Goal: Information Seeking & Learning: Get advice/opinions

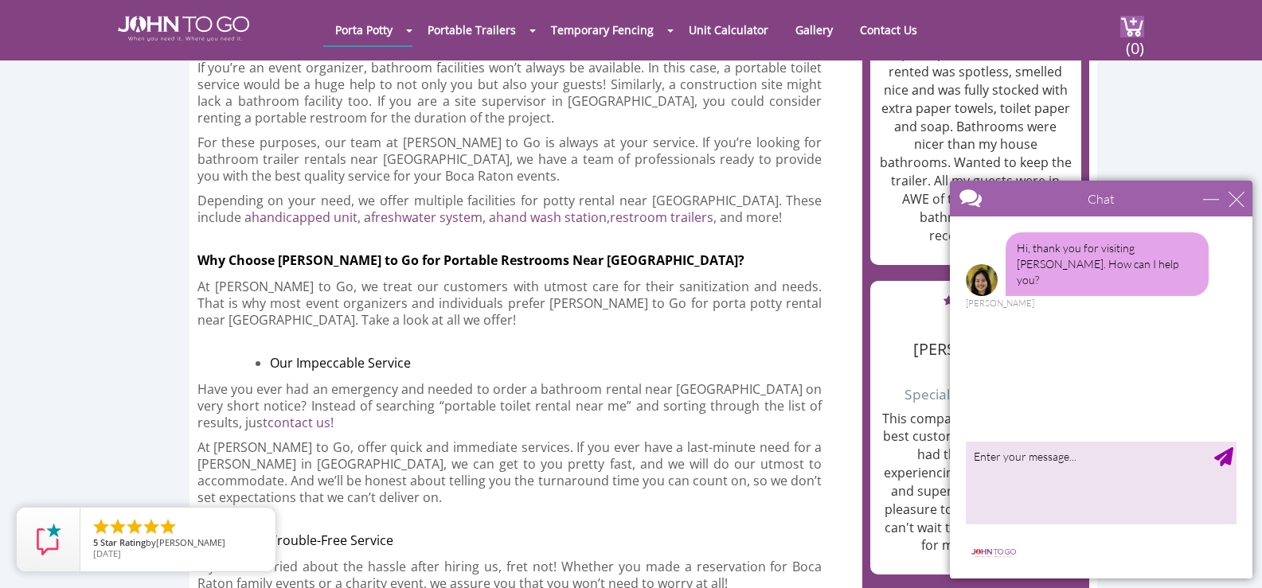
scroll to position [1433, 0]
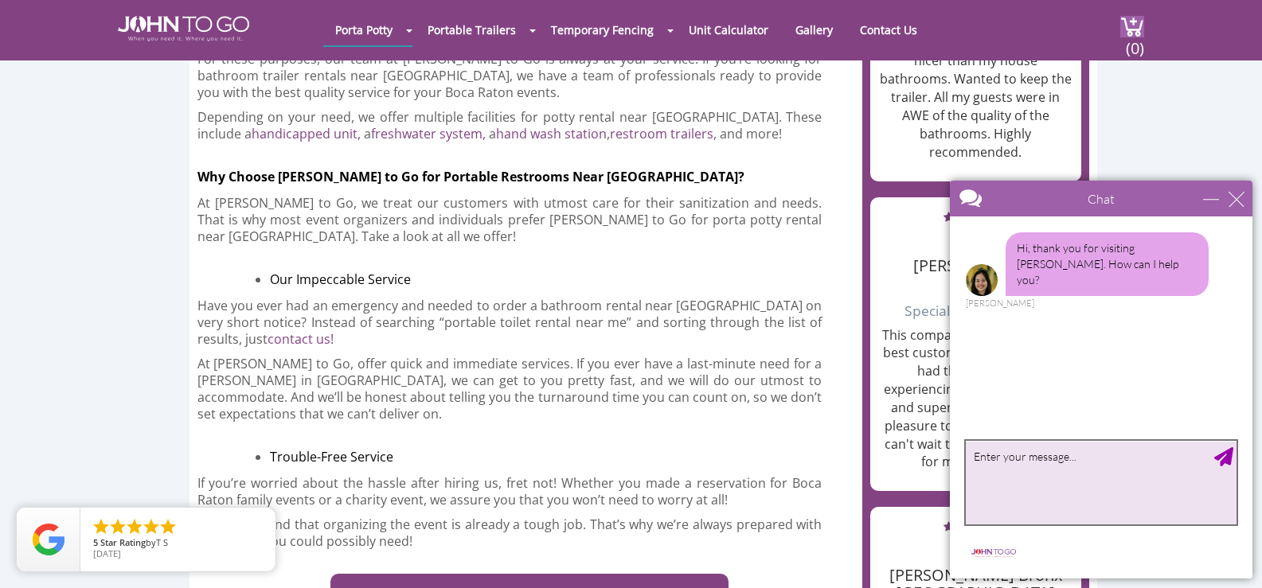
click at [1067, 480] on textarea "type your message" at bounding box center [1101, 483] width 271 height 84
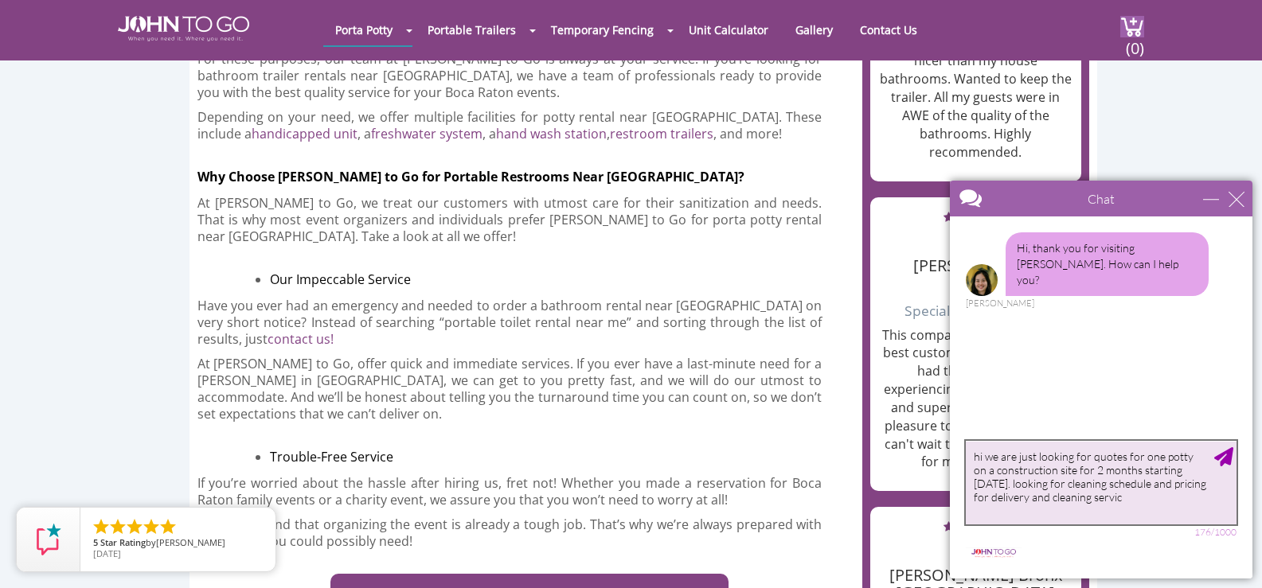
type textarea "hi we are just looking for quotes for one potty on a construction site for 2 mo…"
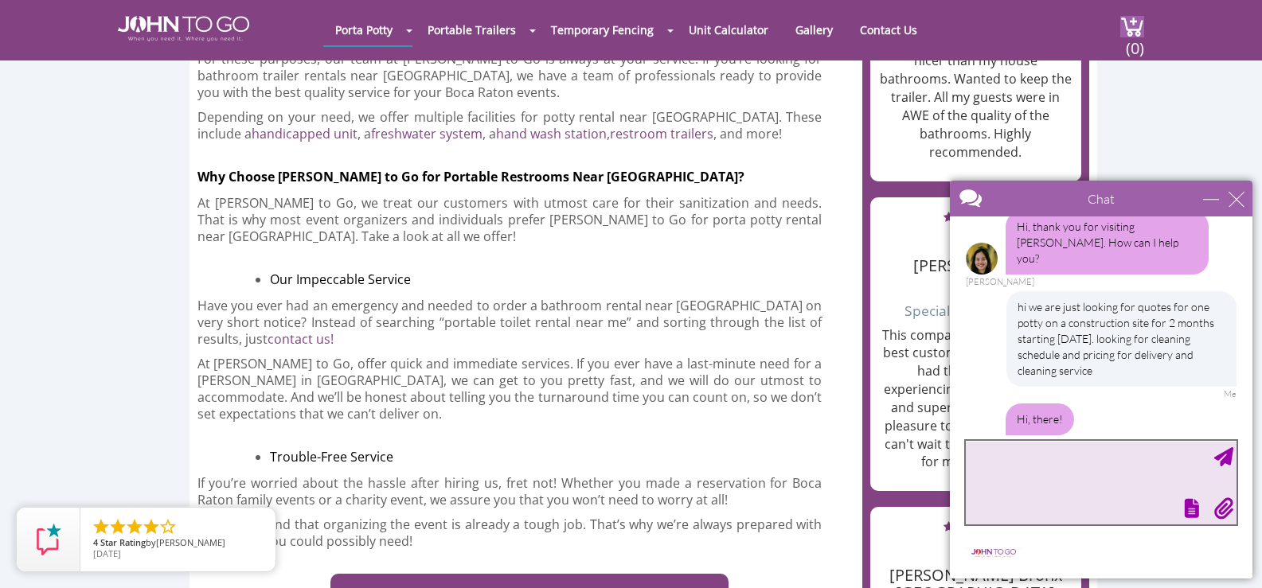
scroll to position [89, 0]
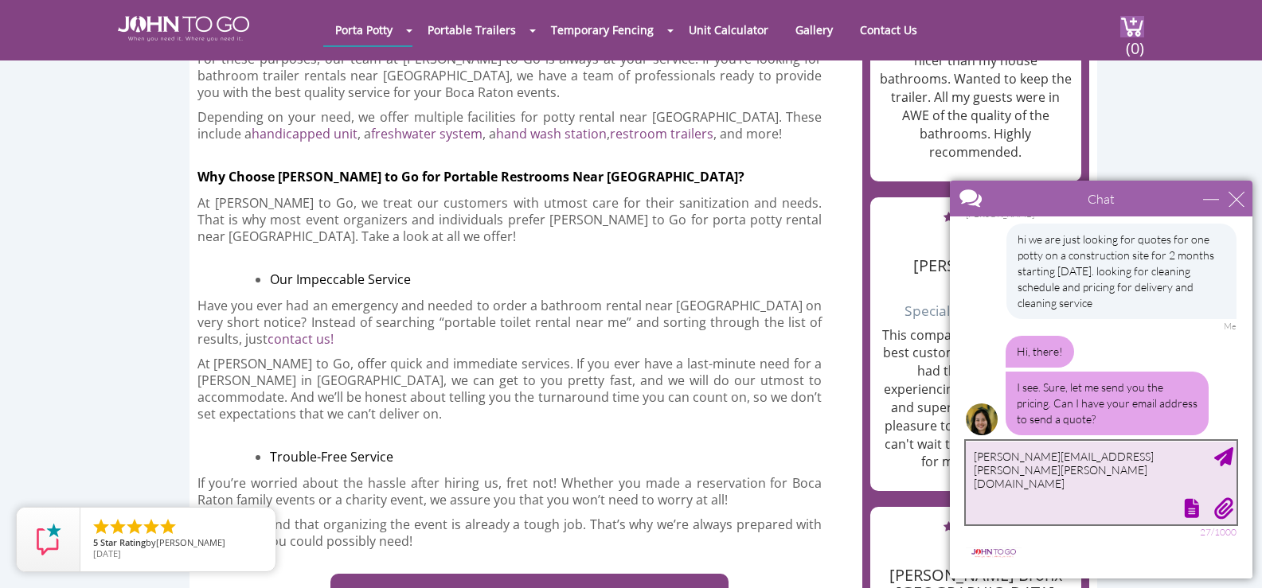
type textarea "[PERSON_NAME][EMAIL_ADDRESS][PERSON_NAME][PERSON_NAME][DOMAIN_NAME]"
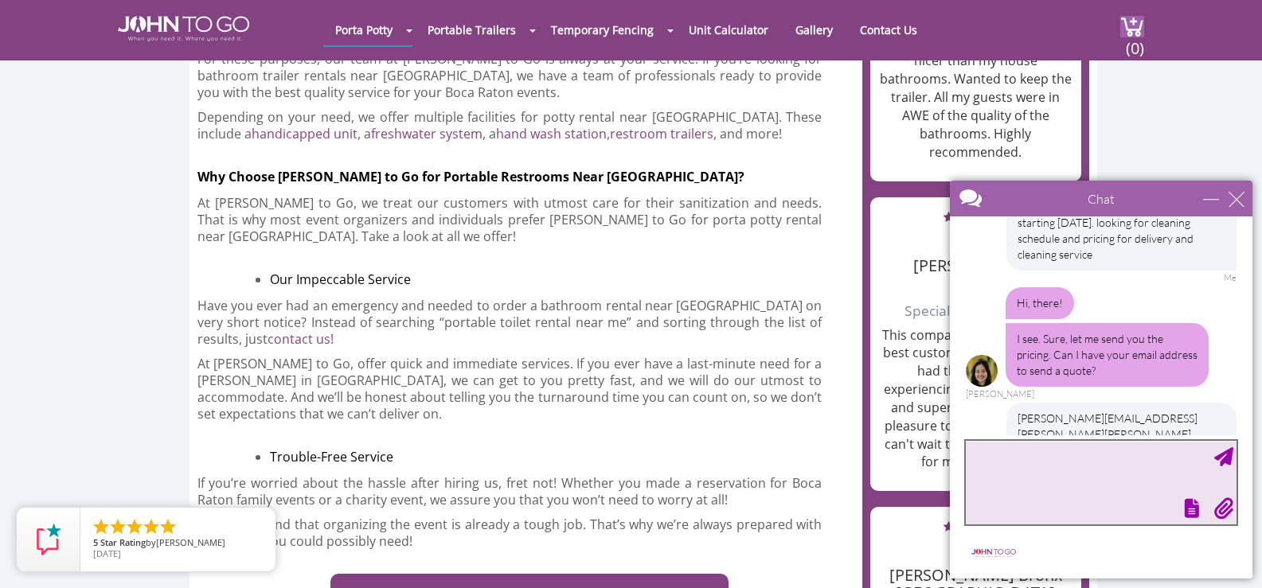
type textarea "h"
type textarea "thank you so much"
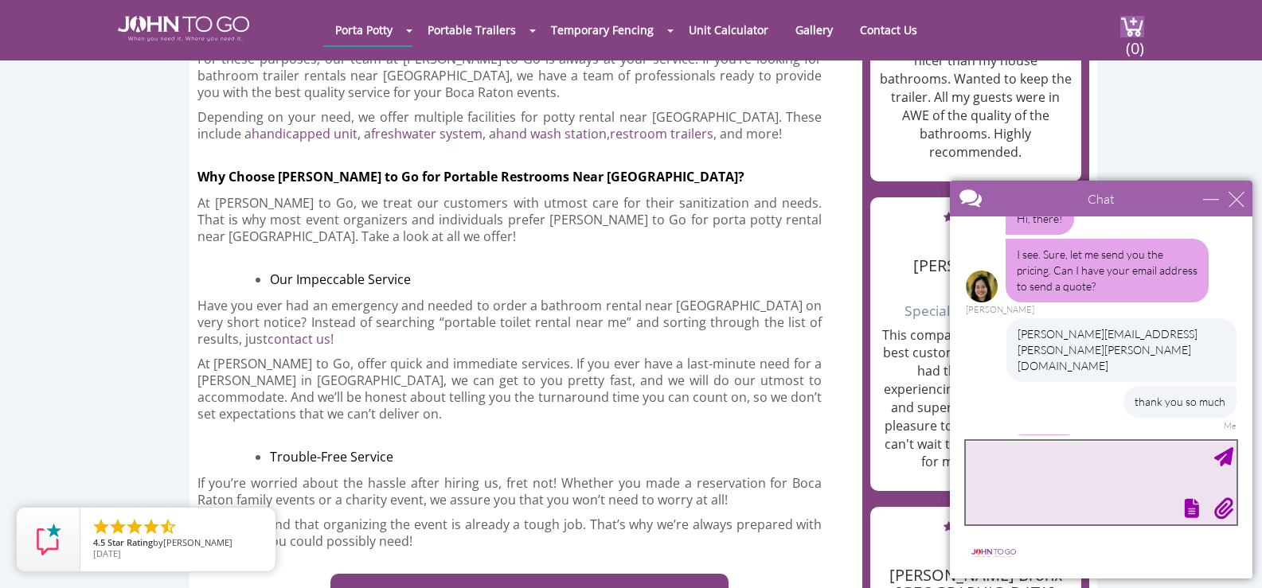
scroll to position [290, 0]
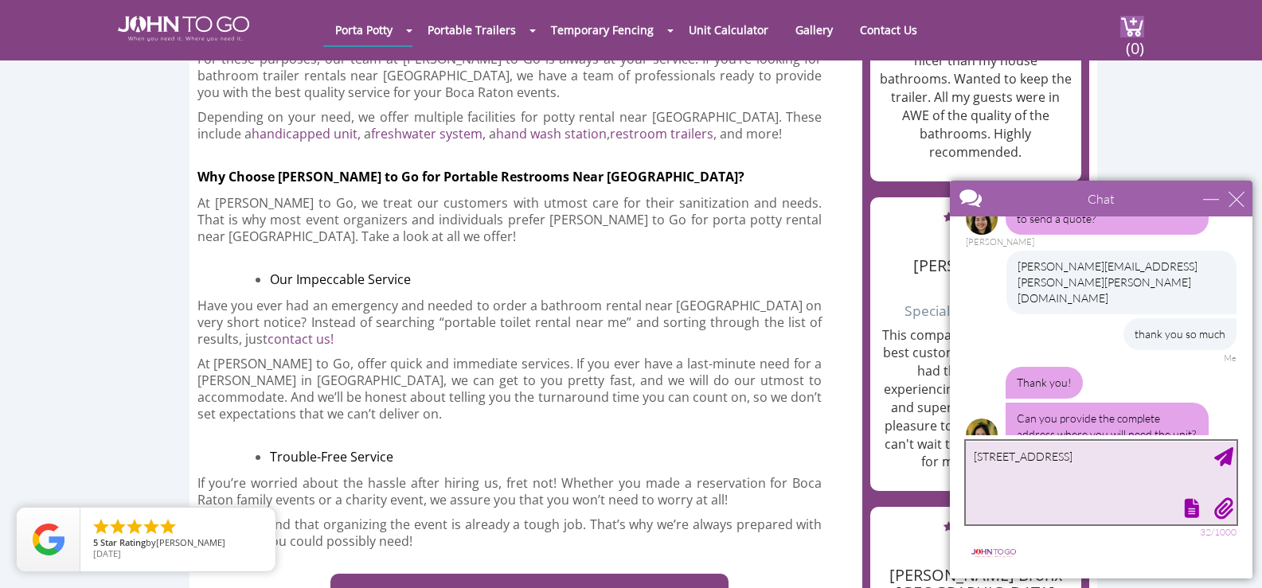
type textarea "[STREET_ADDRESS]"
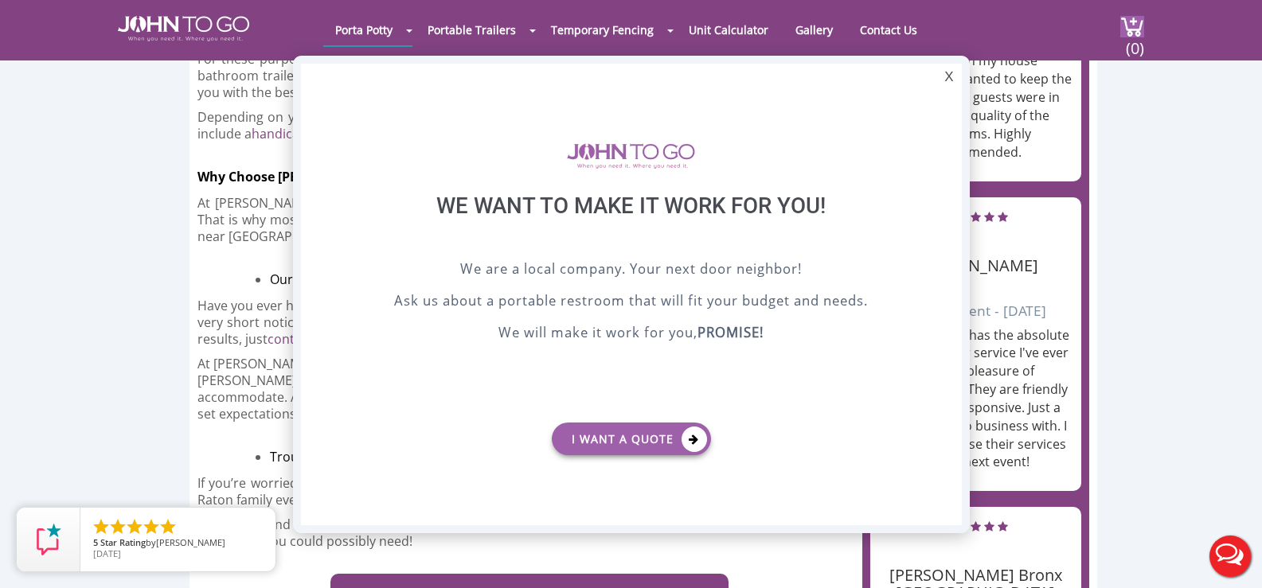
scroll to position [0, 0]
click at [952, 79] on div "X" at bounding box center [948, 77] width 25 height 27
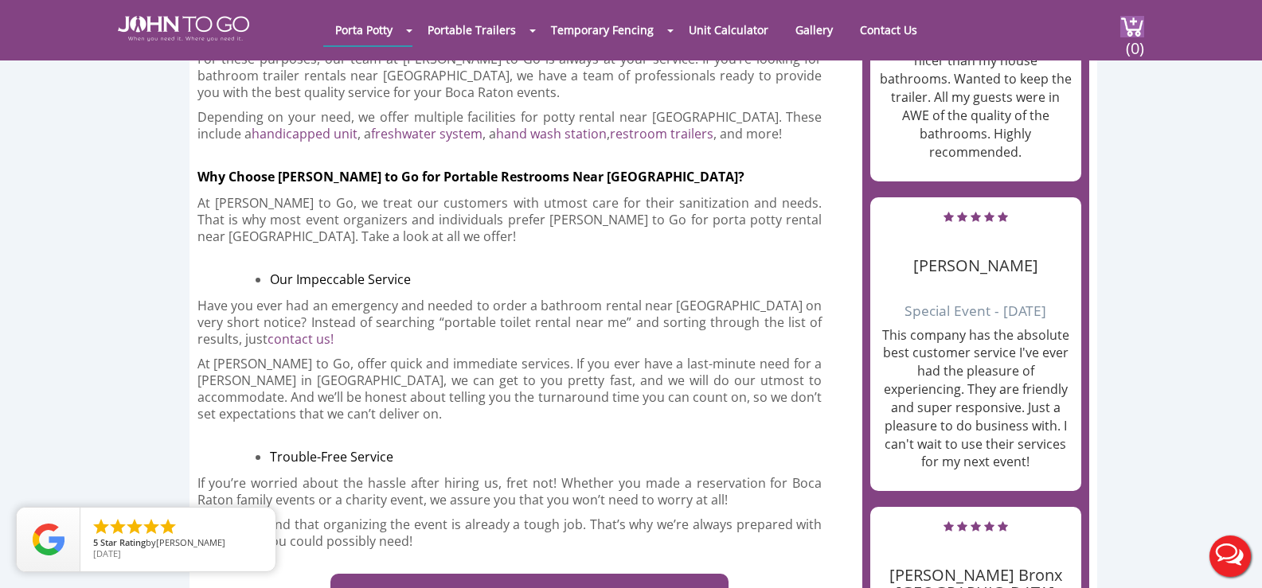
click at [1216, 551] on button "Live Chat" at bounding box center [1230, 557] width 64 height 64
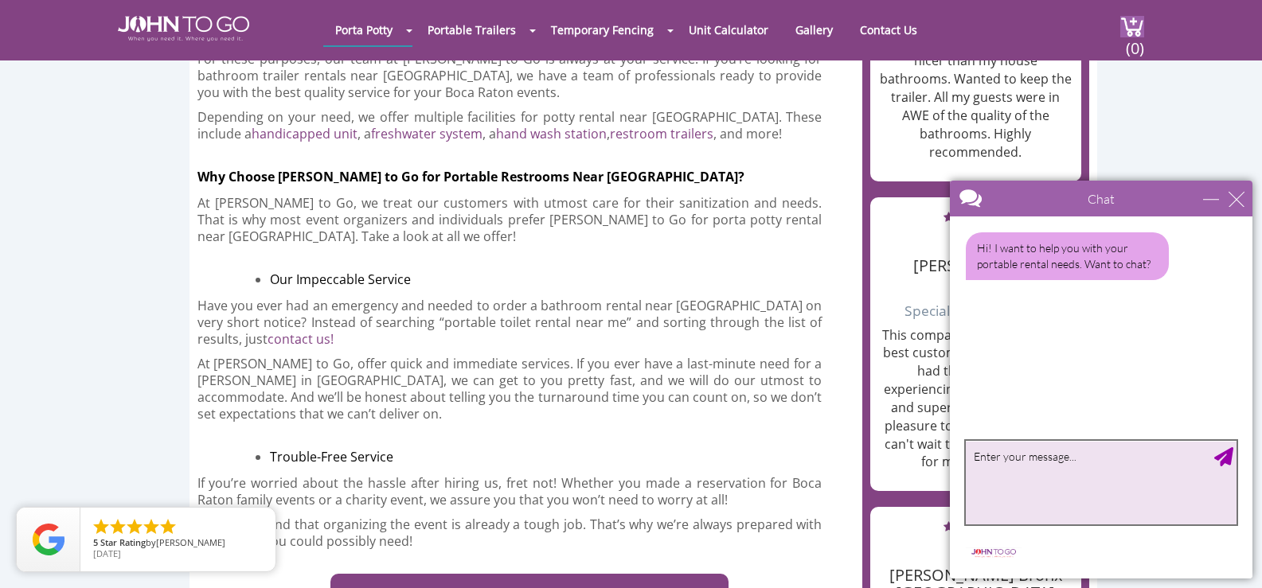
click at [1095, 478] on textarea "type your message" at bounding box center [1101, 483] width 271 height 84
type textarea "oh no, [PERSON_NAME] you stil here"
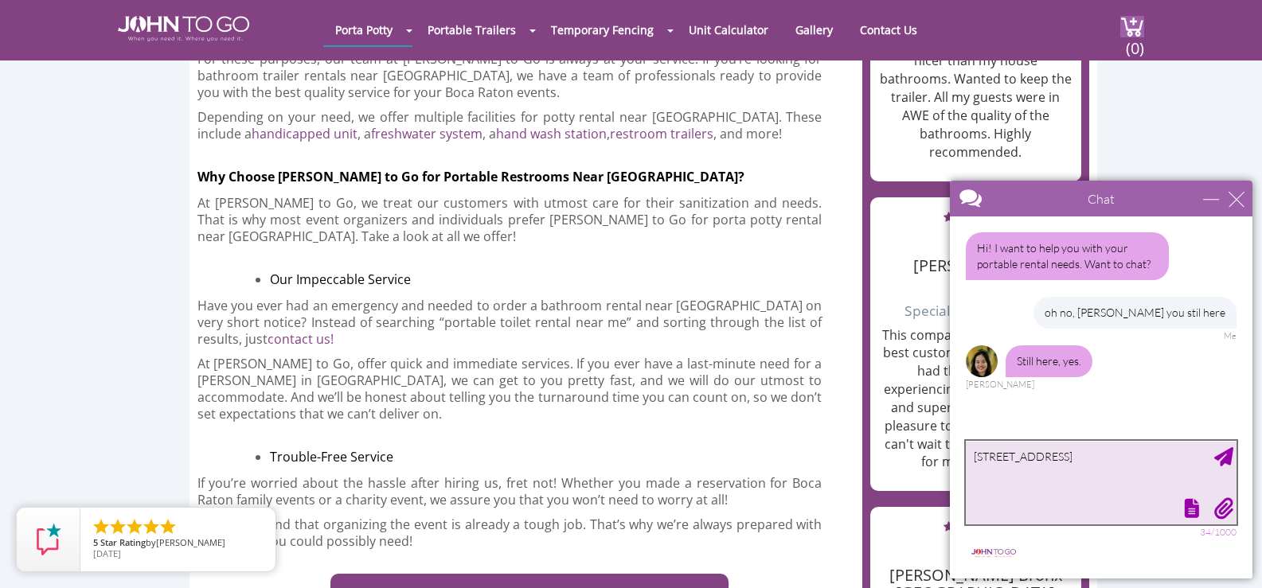
type textarea "[STREET_ADDRESS]"
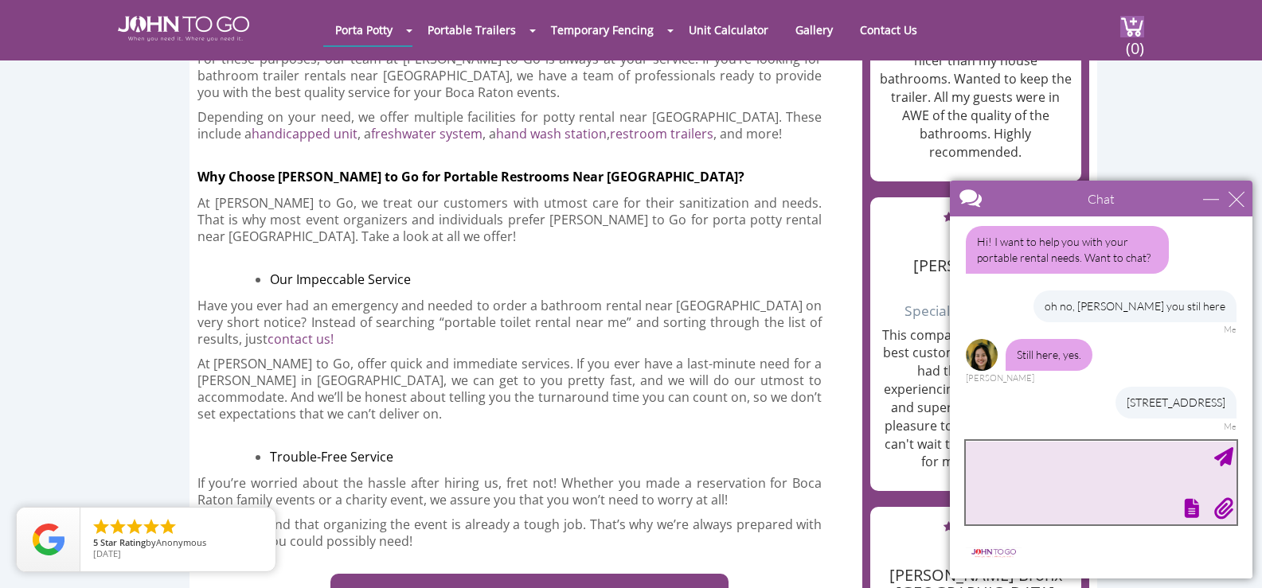
type textarea "d"
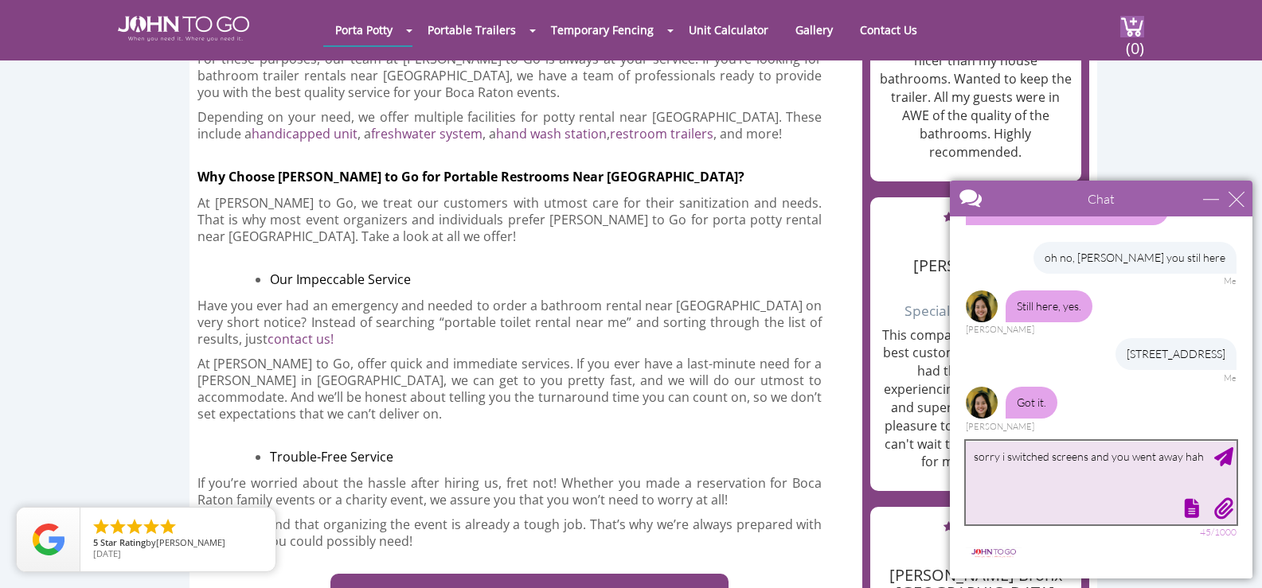
type textarea "sorry i switched screens and you went away haha"
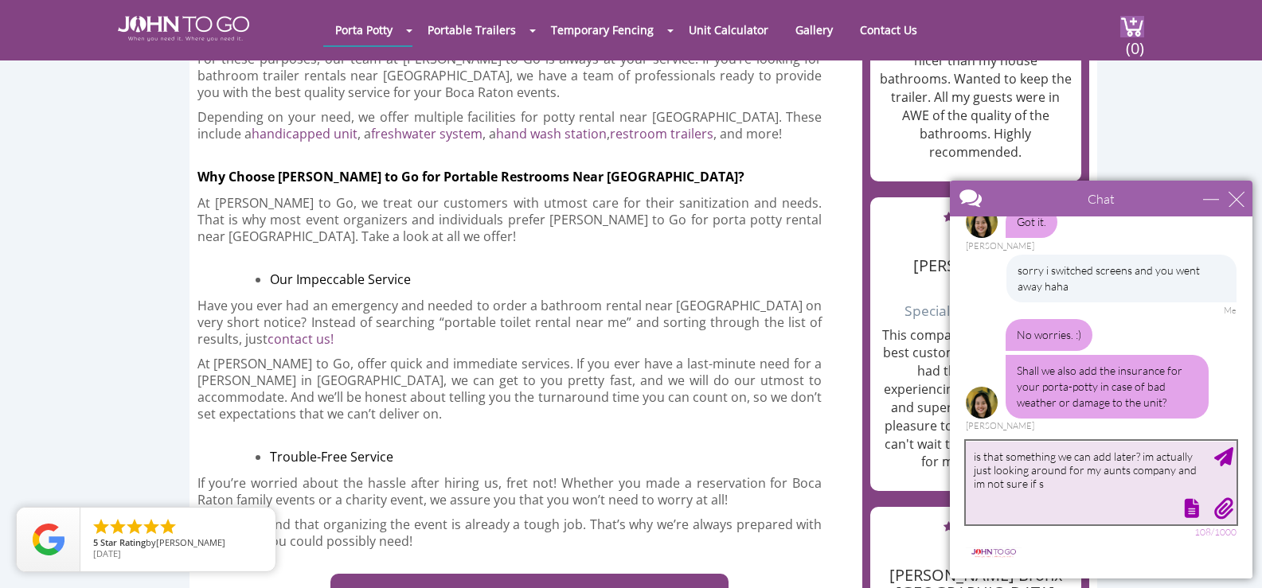
scroll to position [284, 0]
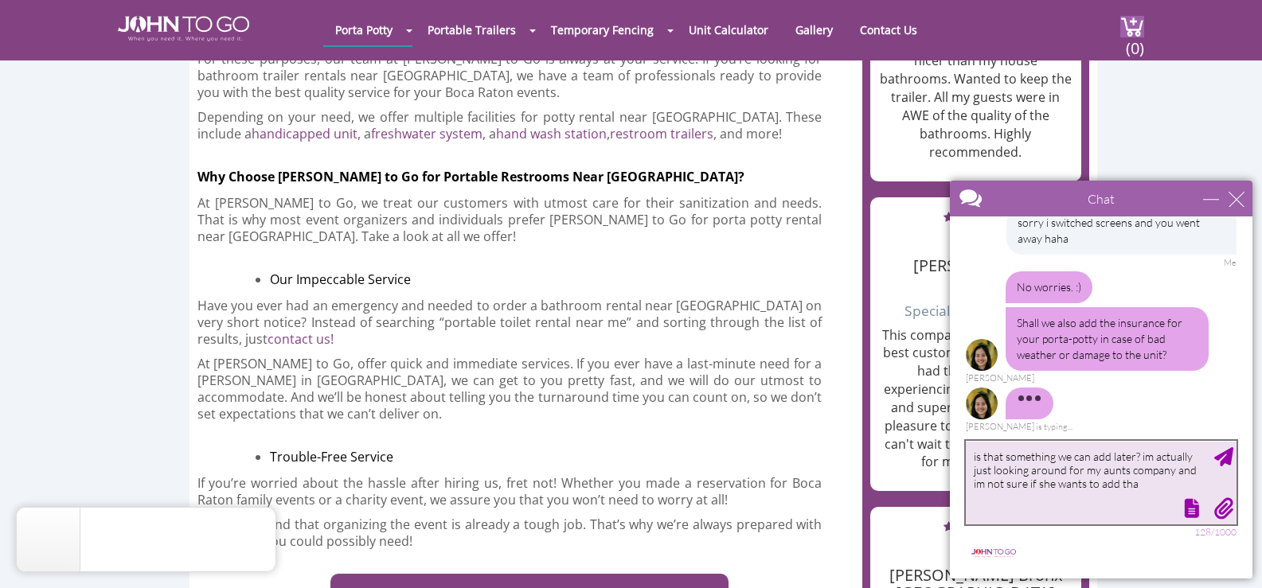
type textarea "is that something we can add later? im actually just looking around for my aunt…"
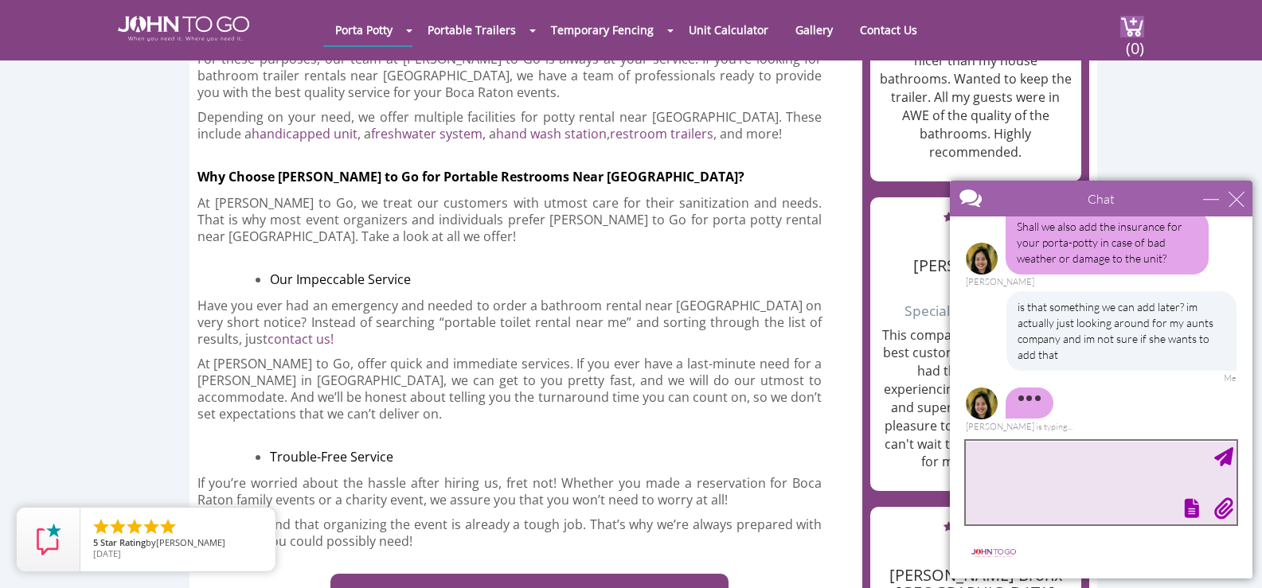
scroll to position [412, 0]
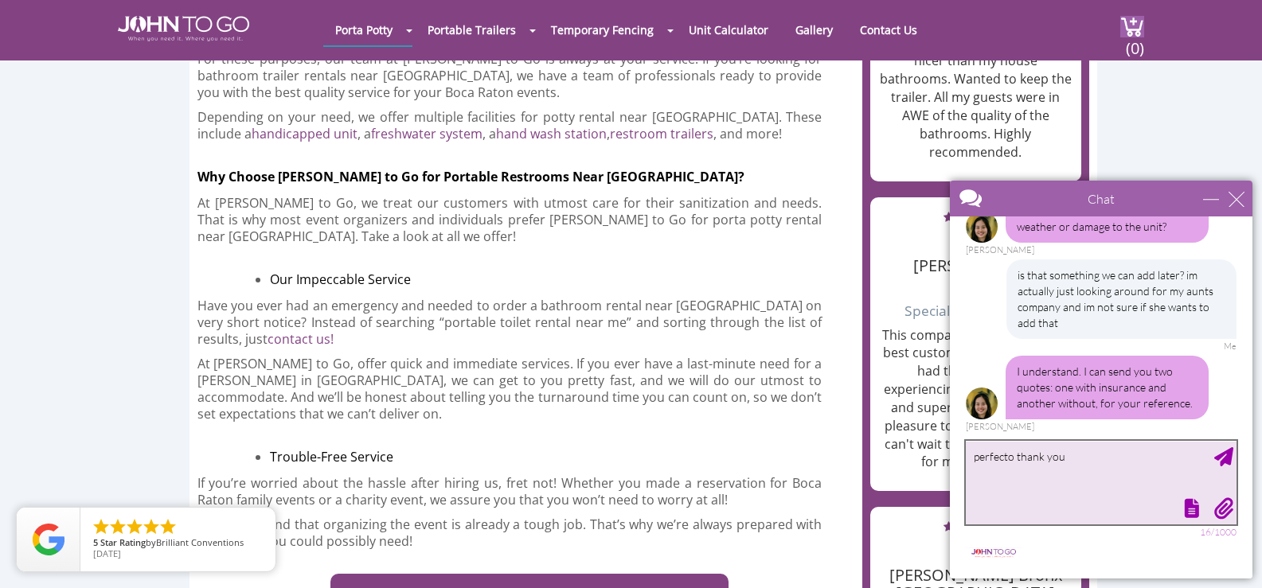
type textarea "perfecto thank you"
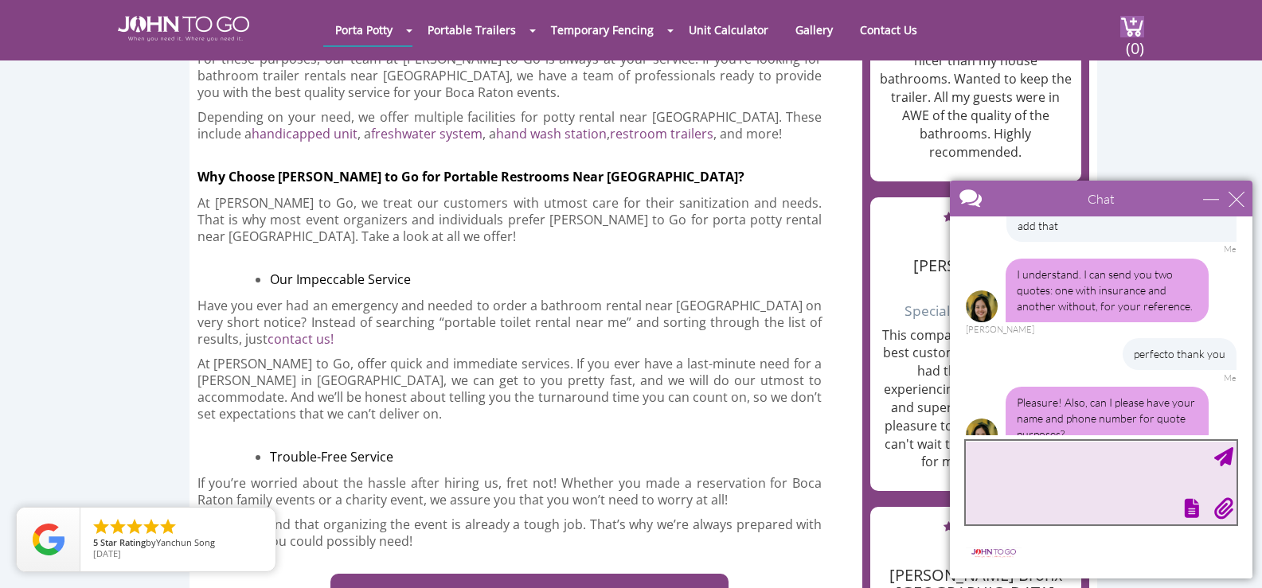
scroll to position [541, 0]
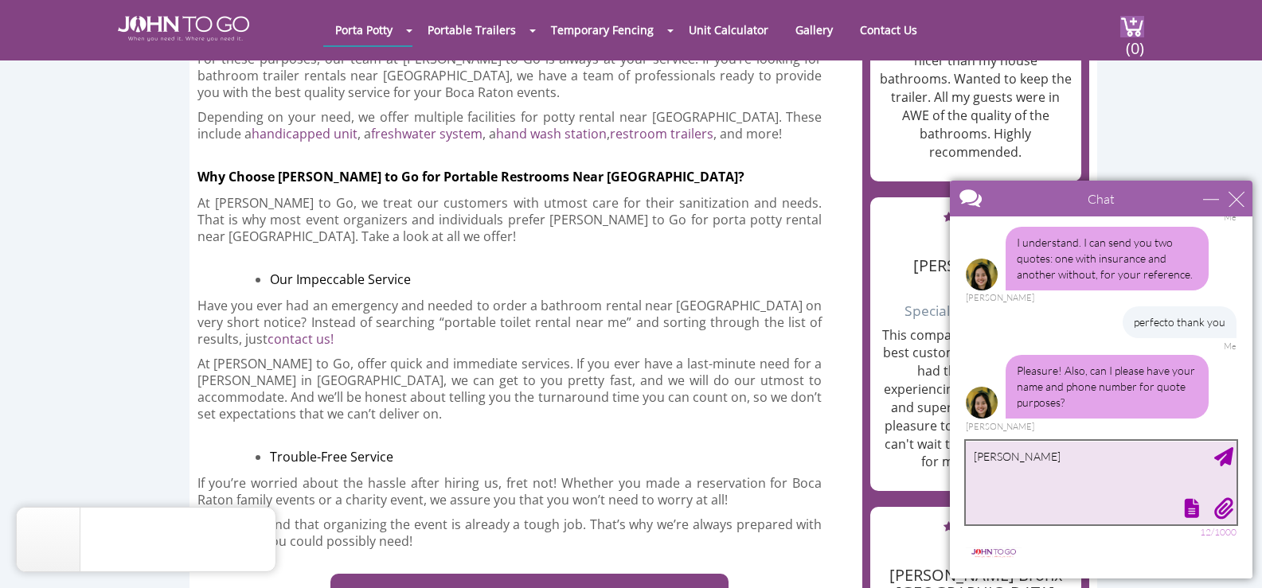
type textarea "[PERSON_NAME]"
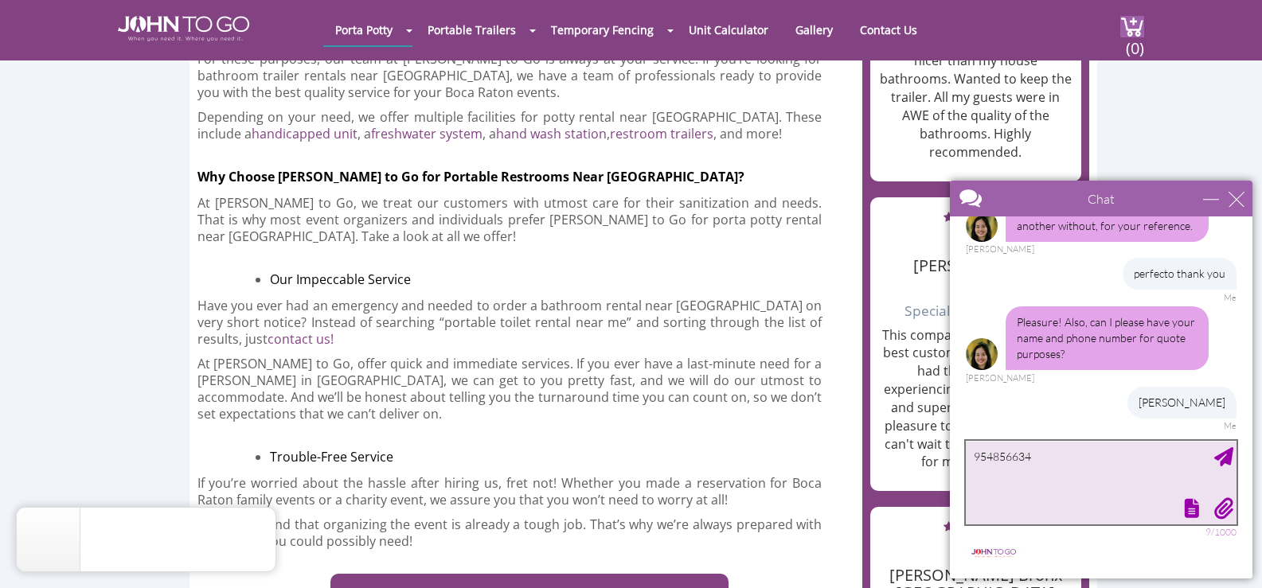
type textarea "9548566342"
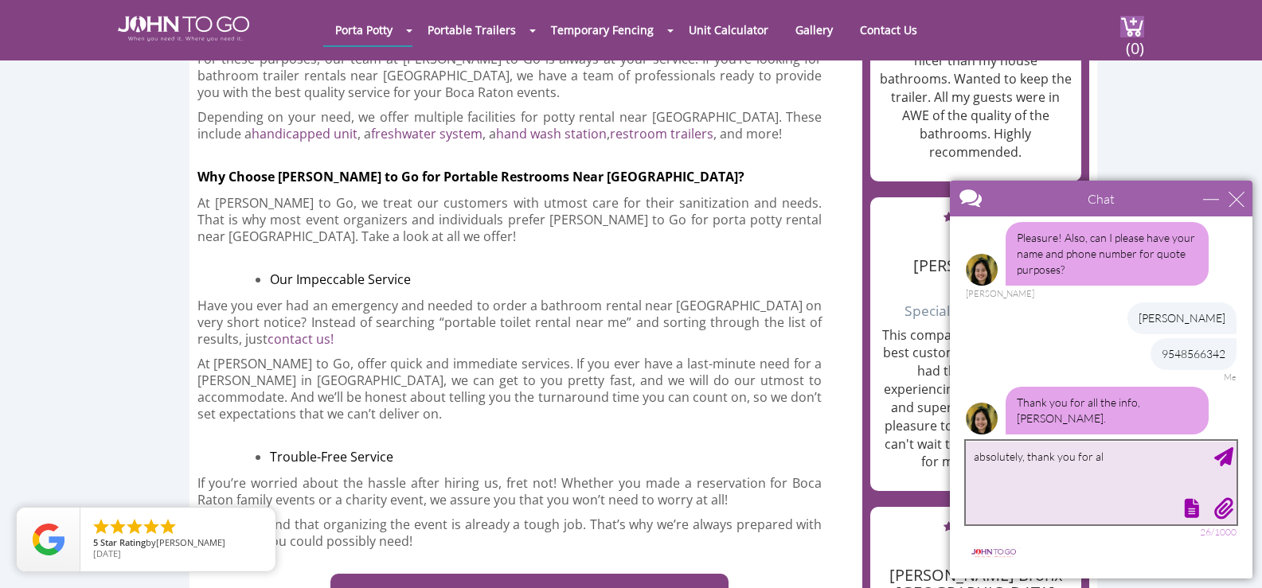
scroll to position [721, 0]
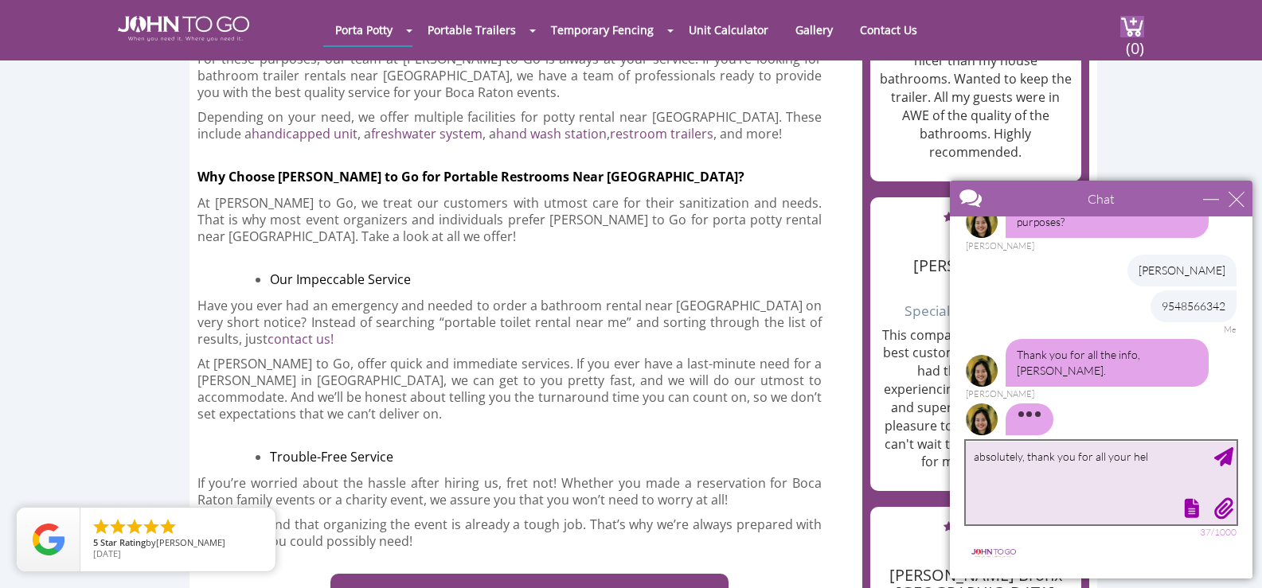
type textarea "absolutely, thank you for all your help"
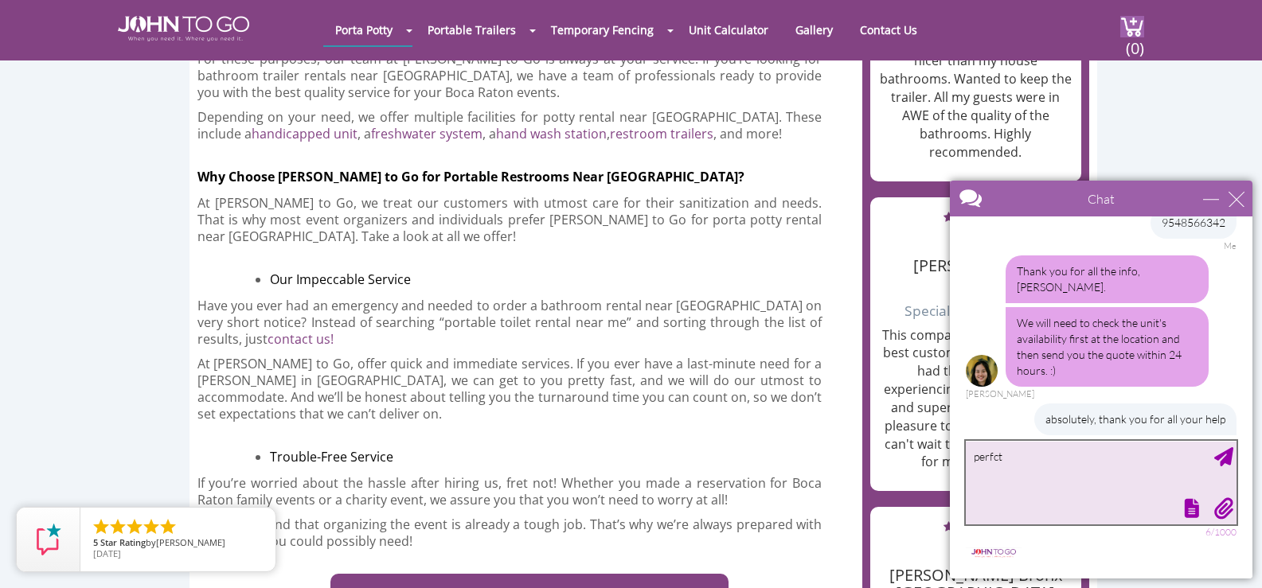
scroll to position [869, 0]
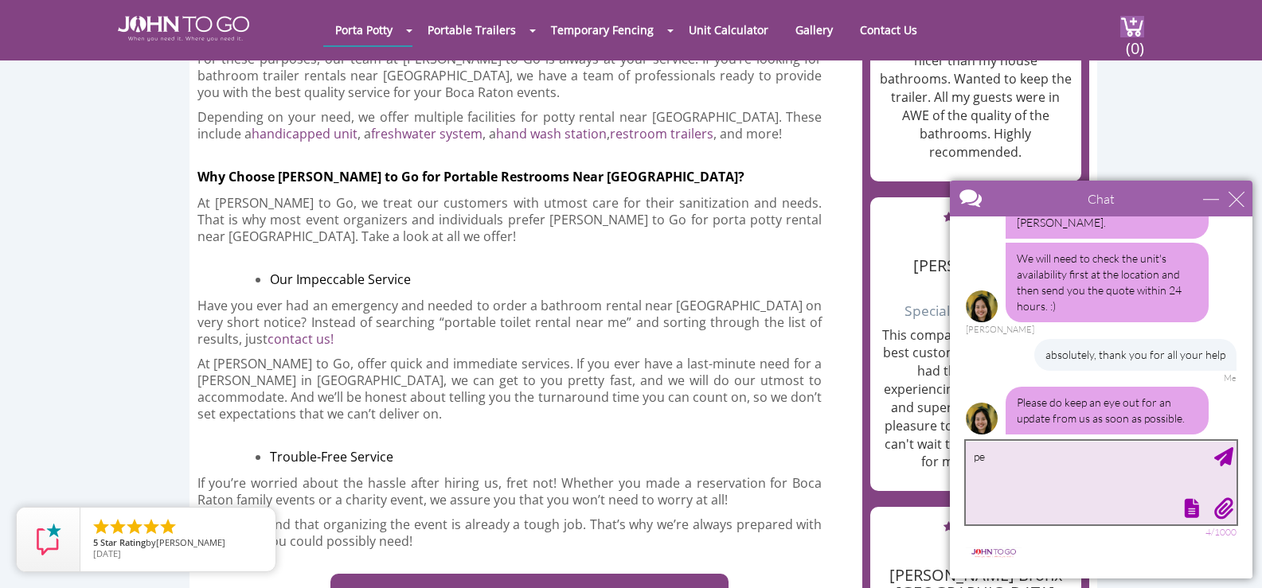
type textarea "p"
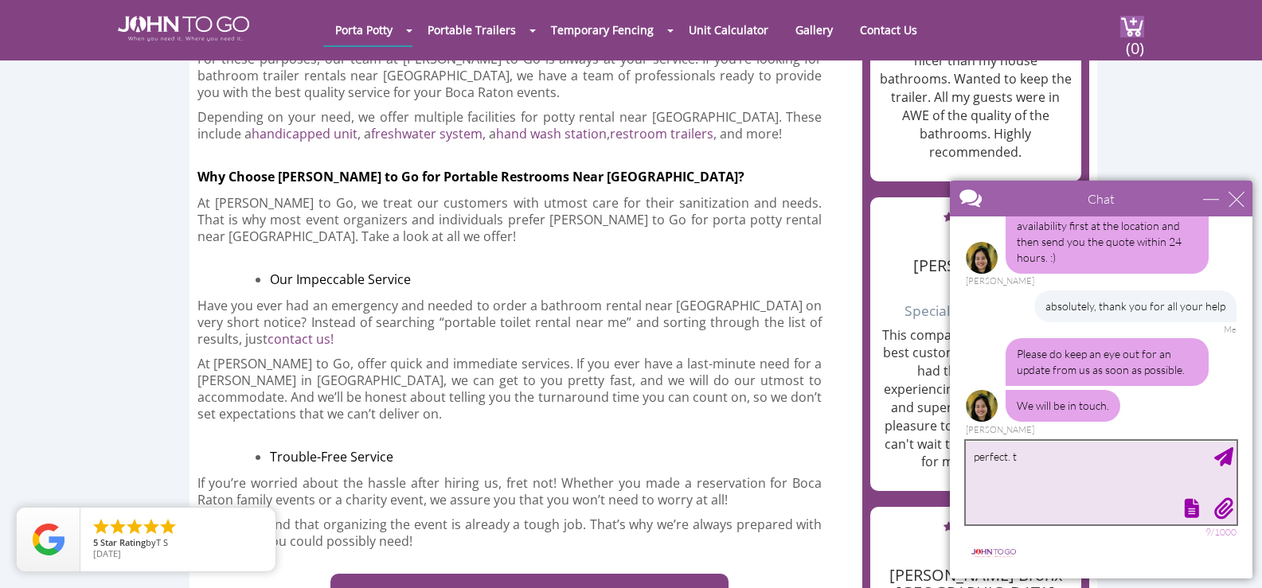
scroll to position [905, 0]
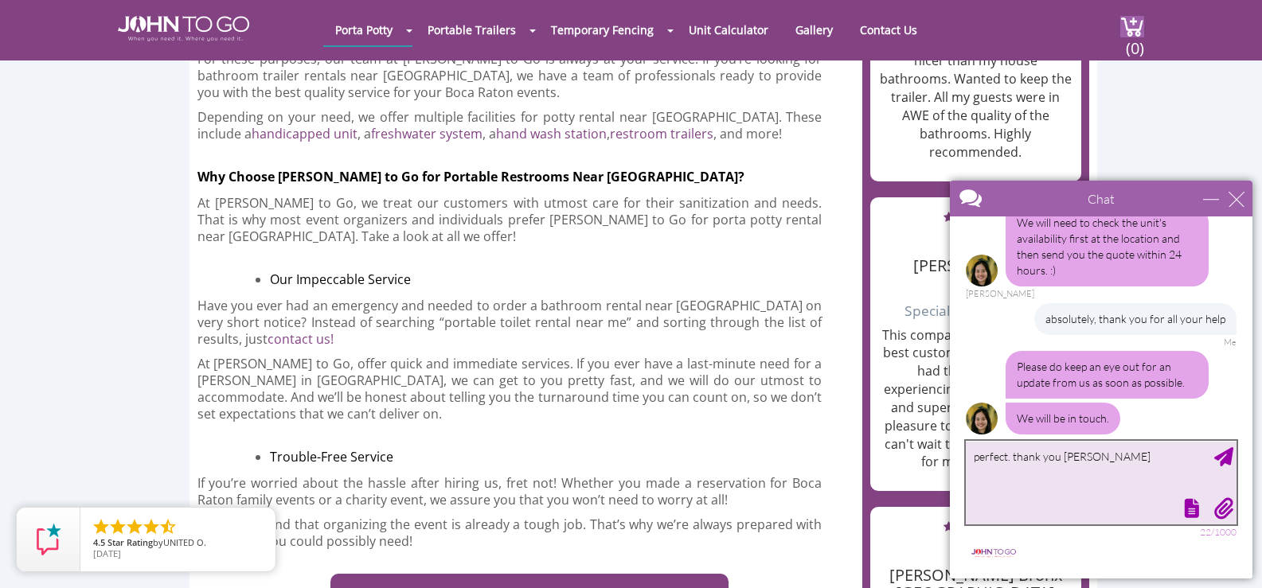
type textarea "perfect. thank you again"
